Goal: Check status: Check status

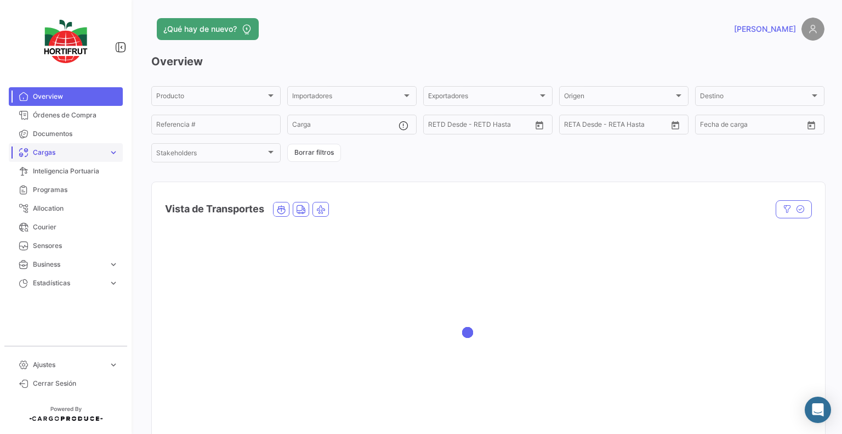
click at [101, 153] on span "Cargas" at bounding box center [68, 153] width 71 height 10
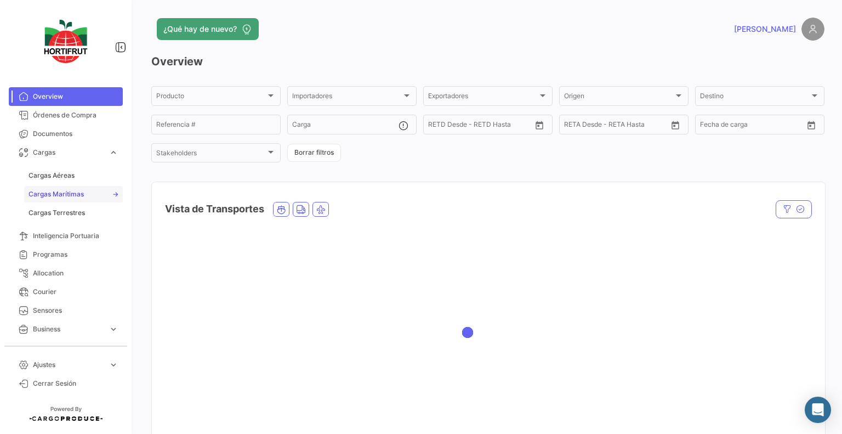
click at [88, 187] on link "Cargas Marítimas" at bounding box center [73, 194] width 99 height 16
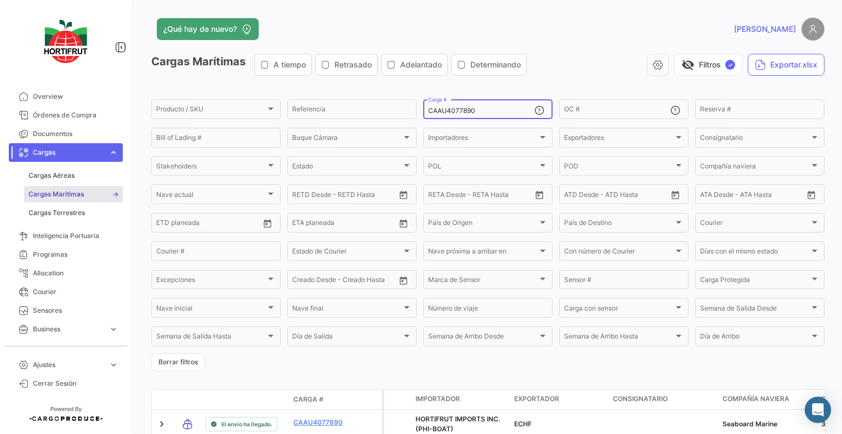
click at [491, 117] on div "CAAU4077890 Carga #" at bounding box center [481, 108] width 106 height 21
click at [491, 116] on div "CAAU4077890 Carga #" at bounding box center [481, 108] width 106 height 21
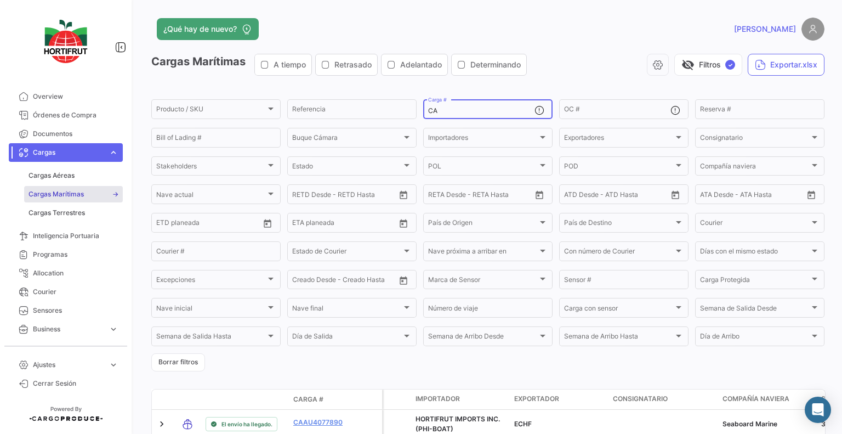
type input "C"
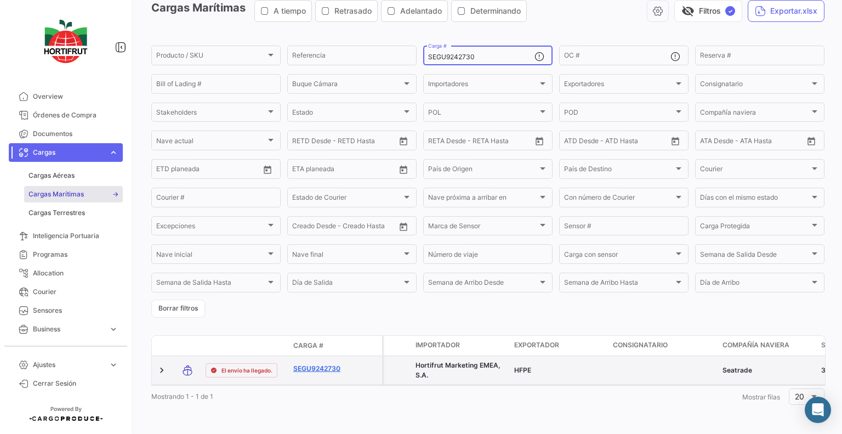
type input "SEGU9242730"
click at [331, 364] on link "SEGU9242730" at bounding box center [321, 369] width 57 height 10
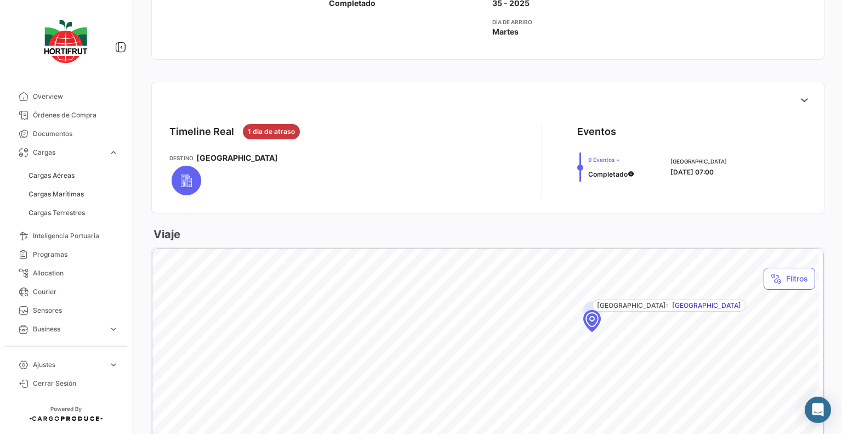
scroll to position [379, 0]
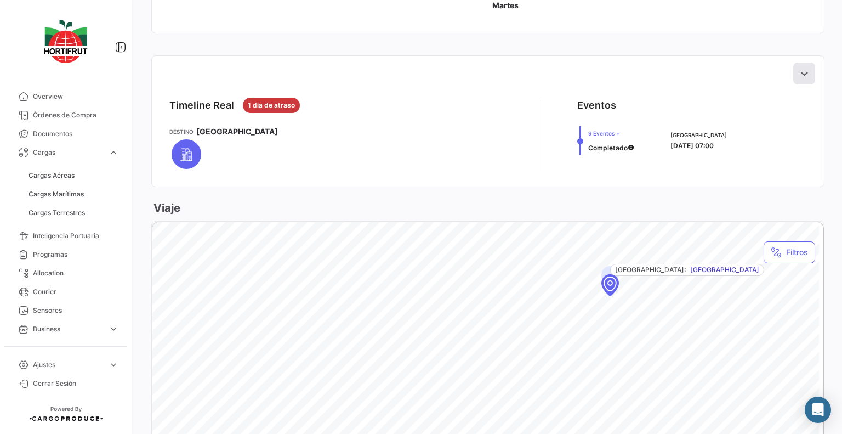
click at [801, 77] on icon at bounding box center [804, 73] width 11 height 11
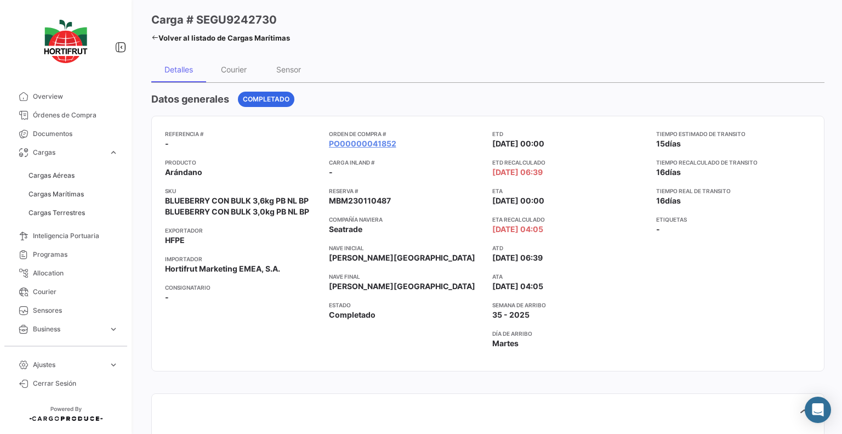
scroll to position [41, 0]
drag, startPoint x: 279, startPoint y: 26, endPoint x: 195, endPoint y: 19, distance: 84.2
click at [195, 19] on div "Carga # SEGU9242730" at bounding box center [220, 20] width 139 height 15
copy h3 "SEGU9242730"
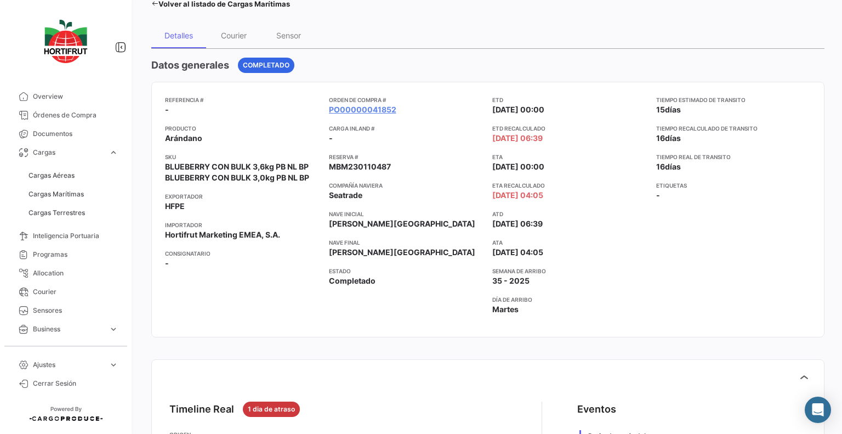
scroll to position [0, 0]
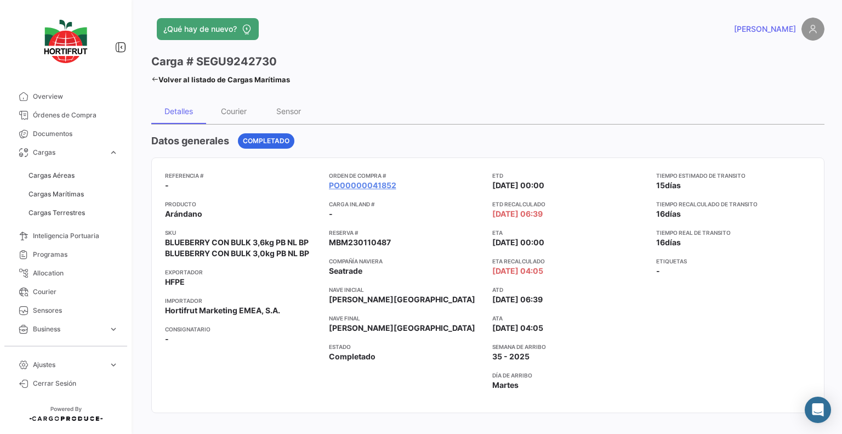
click at [150, 77] on div "¿Qué hay de nuevo? [PERSON_NAME] # SEGU9242730 Volver al listado [PERSON_NAME] …" at bounding box center [488, 217] width 708 height 434
click at [156, 81] on icon at bounding box center [154, 79] width 7 height 7
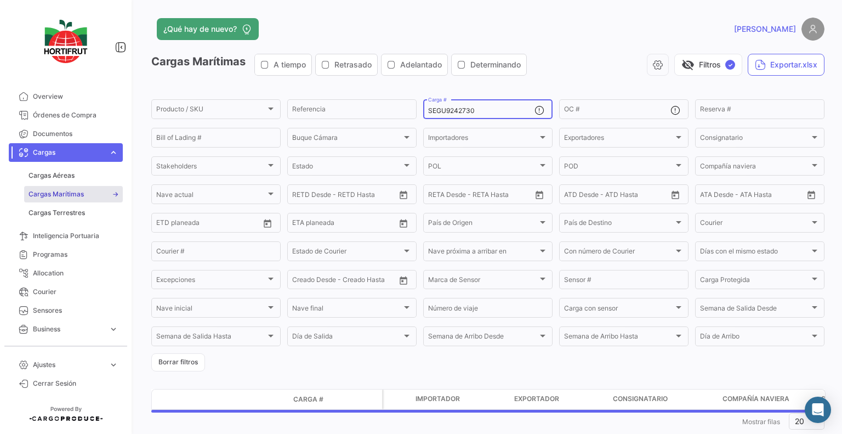
drag, startPoint x: 493, startPoint y: 114, endPoint x: 357, endPoint y: 94, distance: 138.0
click at [357, 94] on app-list-header "Cargas Marítimas A tiempo Retrasado Adelantado Determinando visibility_off Filt…" at bounding box center [487, 212] width 673 height 317
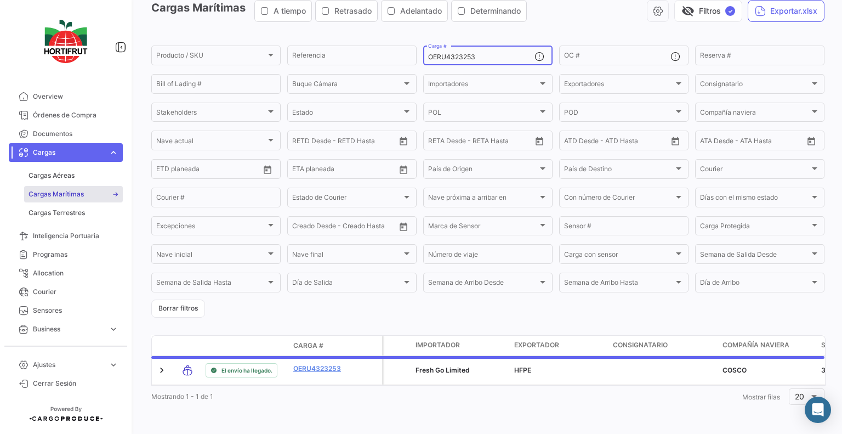
scroll to position [64, 0]
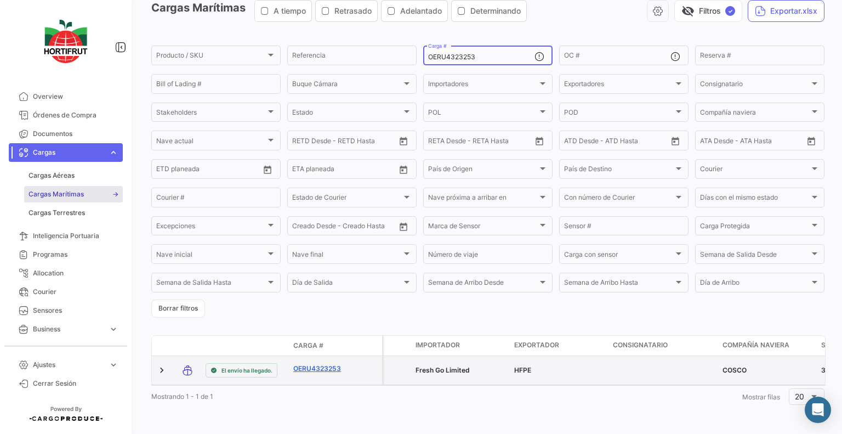
type input "OERU4323253"
click at [311, 364] on link "OERU4323253" at bounding box center [321, 369] width 57 height 10
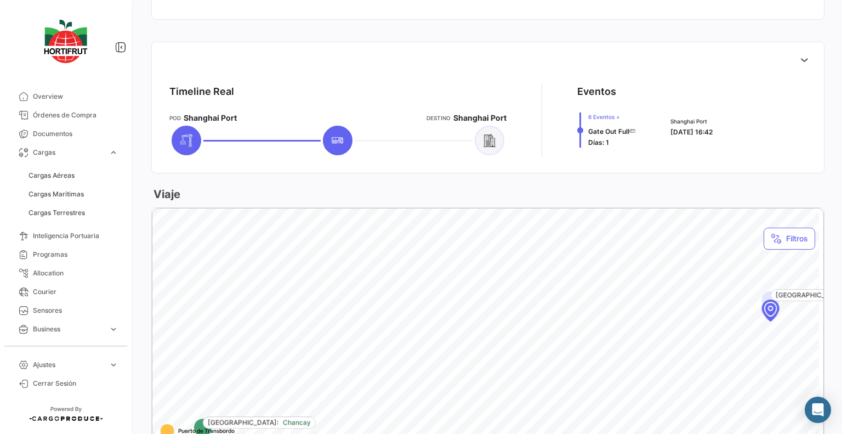
scroll to position [423, 0]
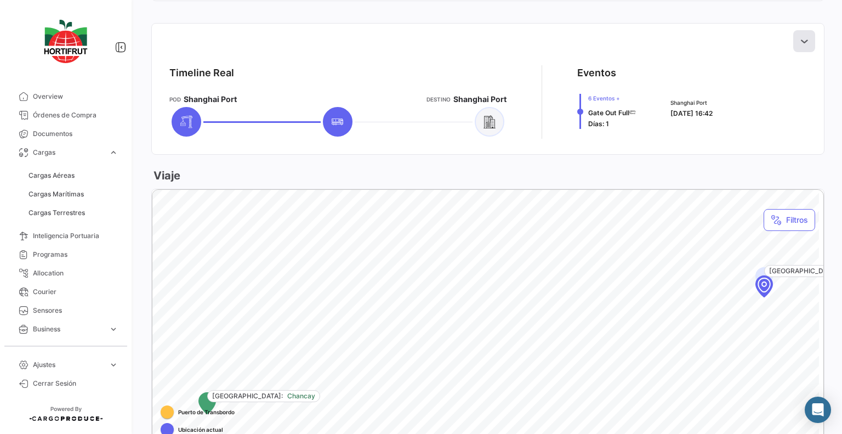
click at [809, 41] on button at bounding box center [804, 41] width 22 height 22
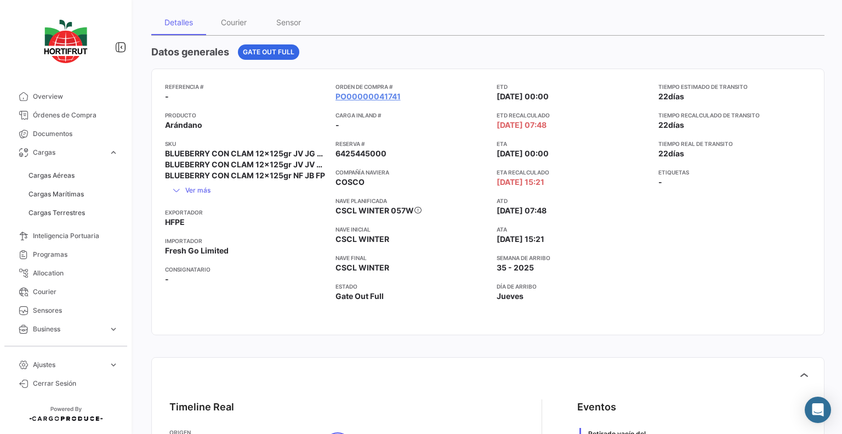
scroll to position [0, 0]
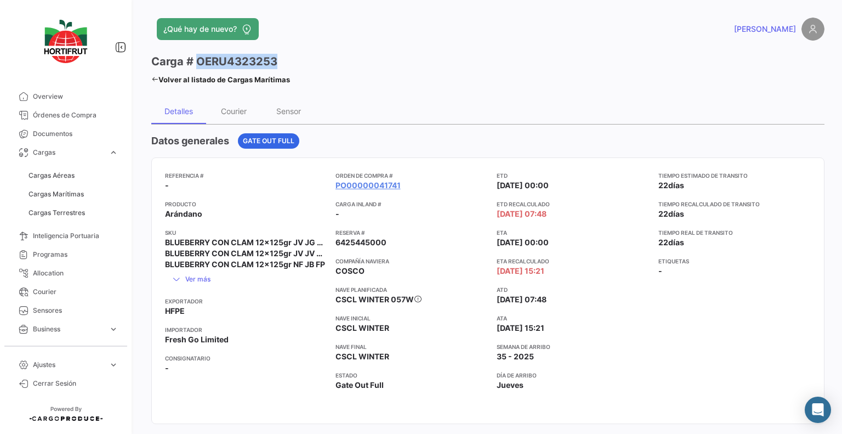
drag, startPoint x: 280, startPoint y: 55, endPoint x: 197, endPoint y: 54, distance: 82.8
click at [197, 54] on div "Carga # OERU4323253" at bounding box center [220, 61] width 139 height 15
copy h3 "OERU4323253"
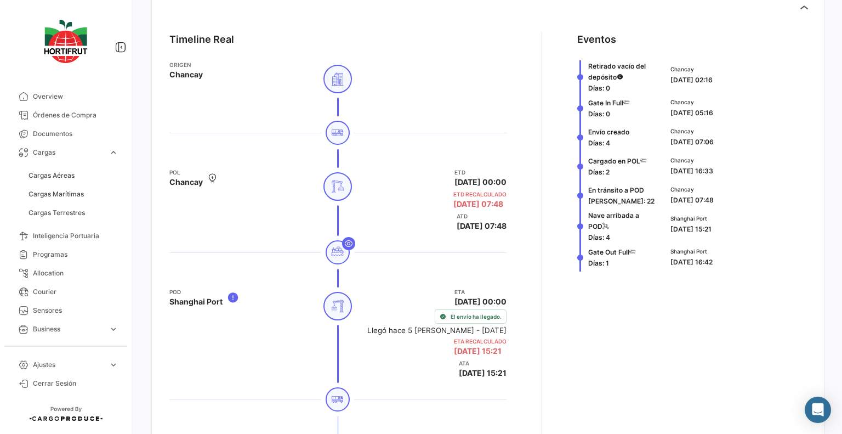
scroll to position [453, 0]
